Goal: Navigation & Orientation: Go to known website

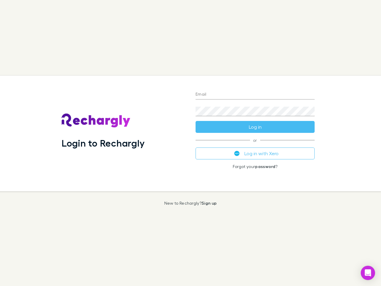
click at [190, 143] on div "Login to Rechargly" at bounding box center [124, 133] width 134 height 115
click at [255, 95] on input "Email" at bounding box center [254, 95] width 119 height 10
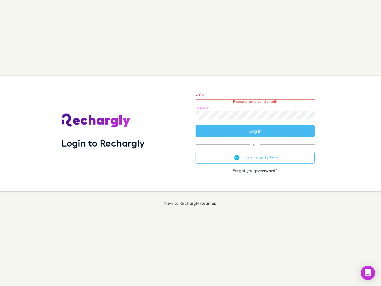
click at [255, 127] on form "Email Please enter a valid email. Password Log in" at bounding box center [254, 111] width 119 height 52
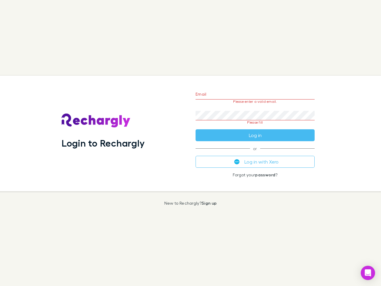
click at [255, 153] on div "Email Please enter a valid email. Password Please fill Log in or Log in with Xe…" at bounding box center [255, 133] width 129 height 115
click at [368, 273] on icon "Open Intercom Messenger" at bounding box center [368, 272] width 6 height 7
